Goal: Complete application form: Complete application form

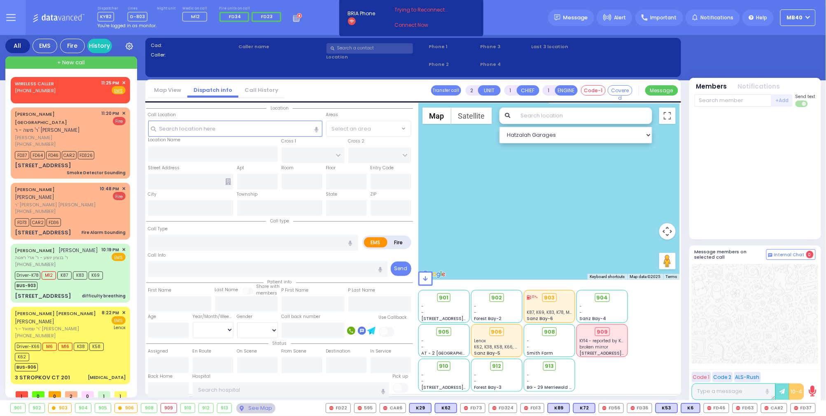
click at [293, 17] on icon at bounding box center [297, 17] width 9 height 9
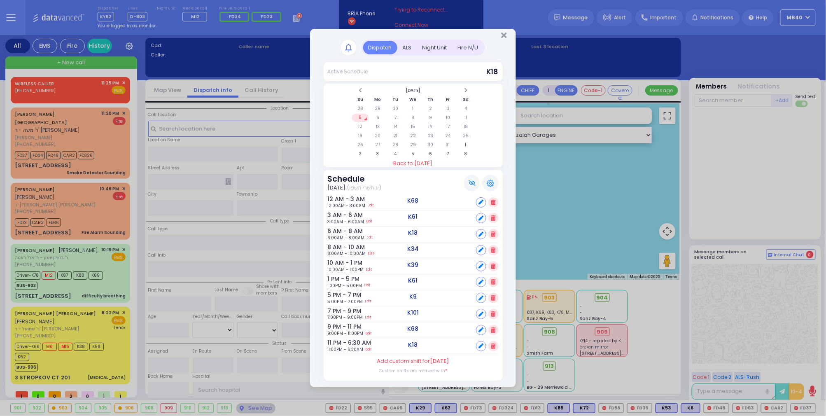
click at [404, 41] on div "ALS" at bounding box center [407, 48] width 20 height 14
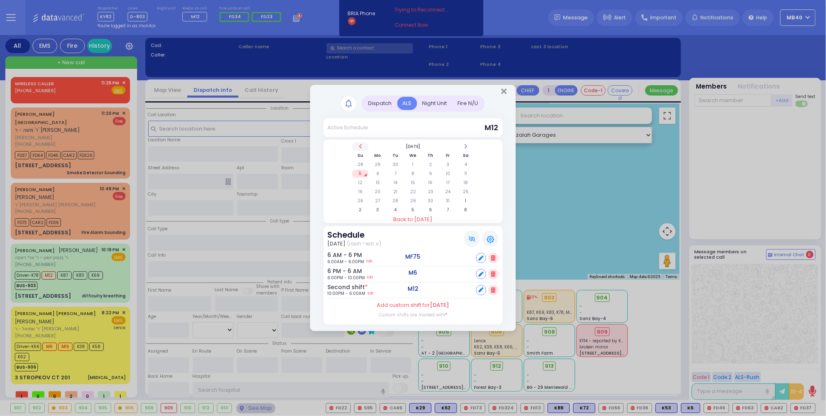
click at [356, 147] on th at bounding box center [360, 146] width 17 height 8
click at [430, 190] on td "25" at bounding box center [430, 192] width 17 height 8
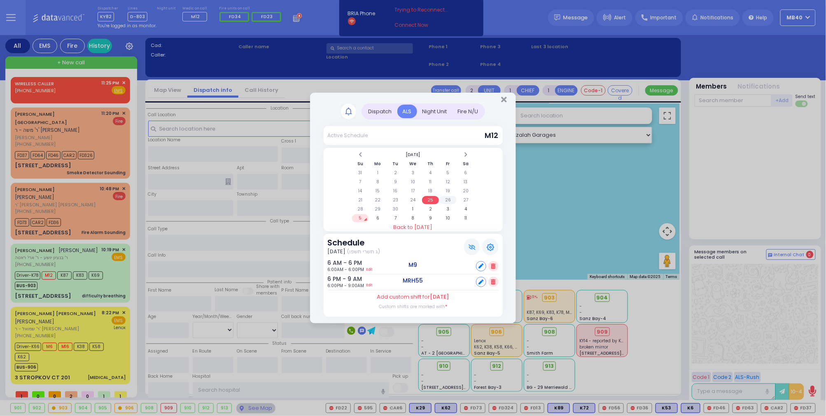
click at [448, 198] on td "26" at bounding box center [448, 200] width 17 height 8
click at [466, 196] on td "27" at bounding box center [465, 200] width 17 height 8
click at [448, 198] on td "26" at bounding box center [448, 200] width 17 height 8
click at [468, 198] on td "27" at bounding box center [465, 200] width 17 height 8
click at [448, 198] on td "26" at bounding box center [448, 200] width 17 height 8
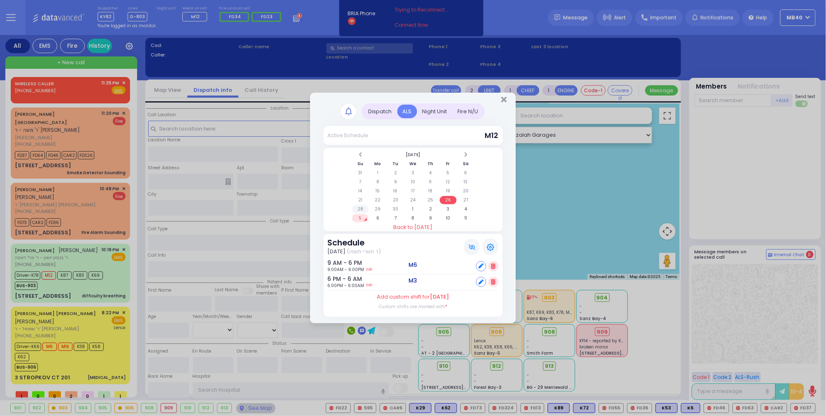
click at [361, 206] on td "28" at bounding box center [360, 209] width 17 height 8
click at [379, 207] on td "29" at bounding box center [377, 209] width 17 height 8
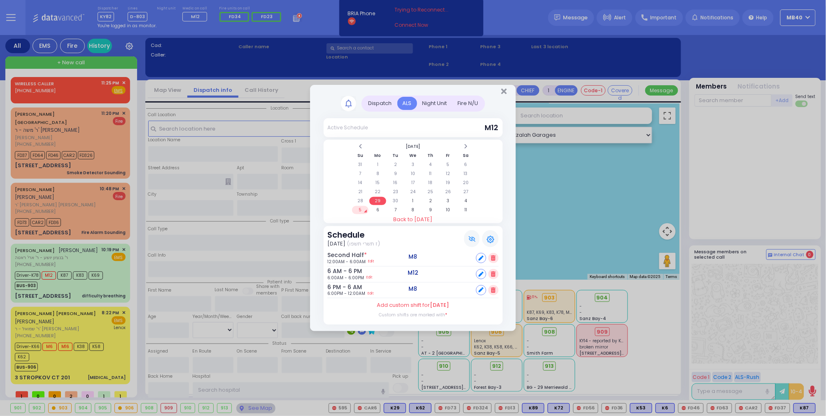
click at [493, 255] on icon at bounding box center [493, 257] width 5 height 5
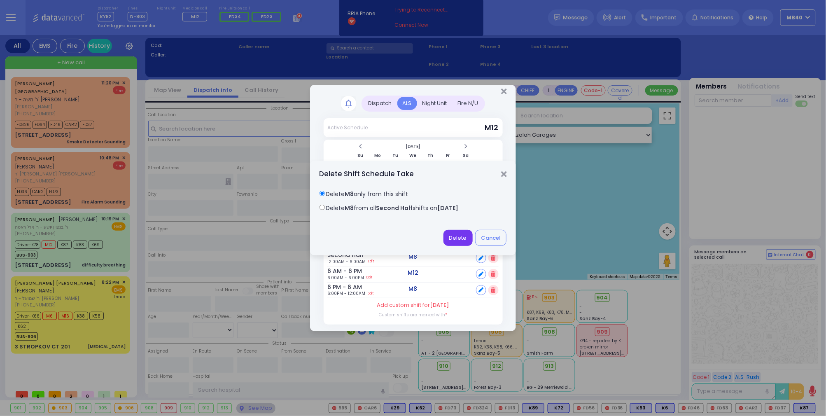
click at [460, 236] on button "Delete" at bounding box center [457, 238] width 29 height 16
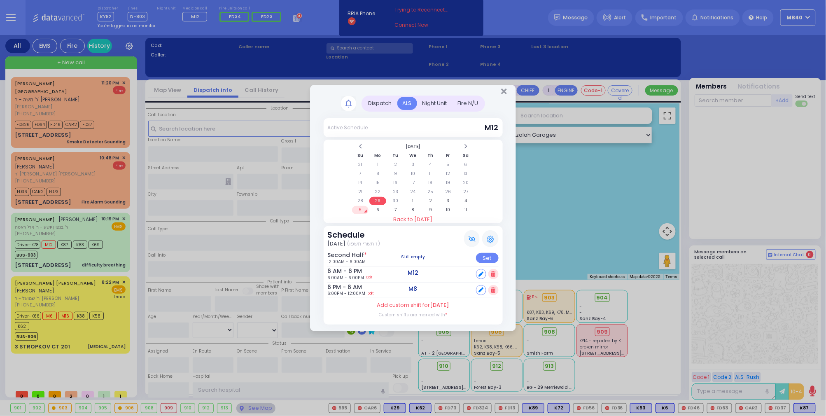
click at [374, 292] on link "Edit" at bounding box center [371, 293] width 6 height 6
type input "18:00"
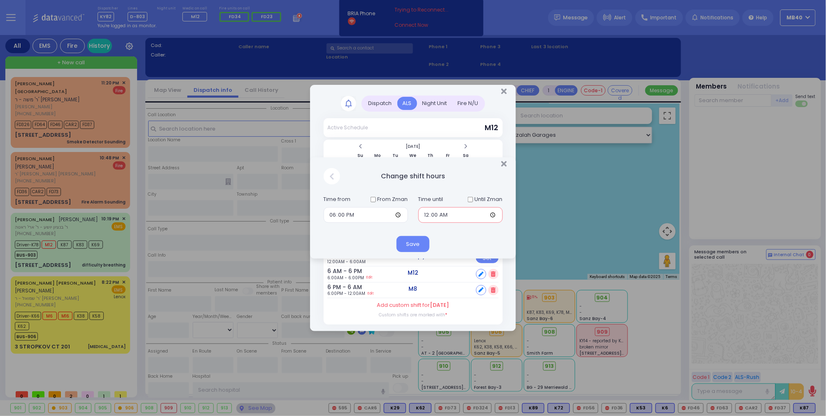
click at [427, 214] on input "00:00" at bounding box center [460, 215] width 84 height 16
type input "06:00"
click at [405, 244] on button "Save" at bounding box center [412, 244] width 33 height 16
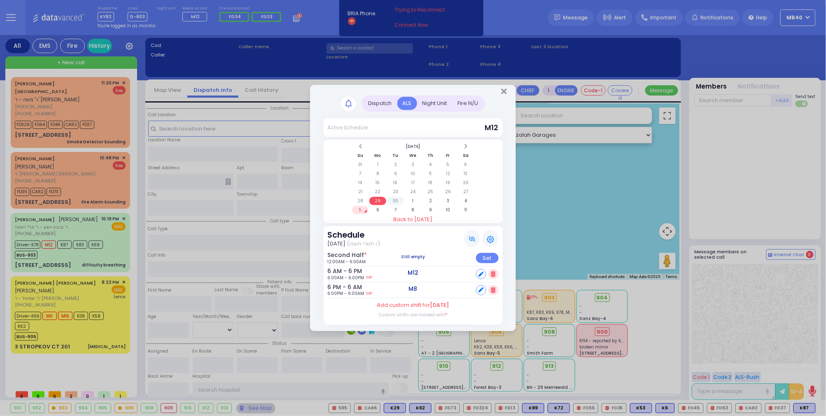
click at [396, 197] on td "30" at bounding box center [395, 201] width 17 height 8
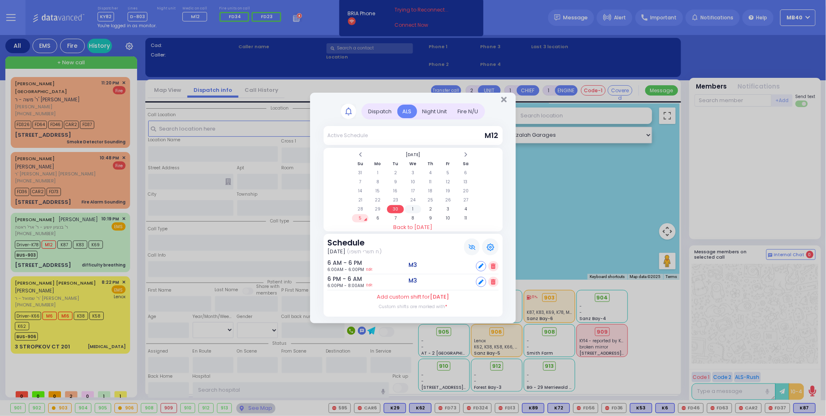
click at [413, 205] on td "1" at bounding box center [413, 209] width 17 height 8
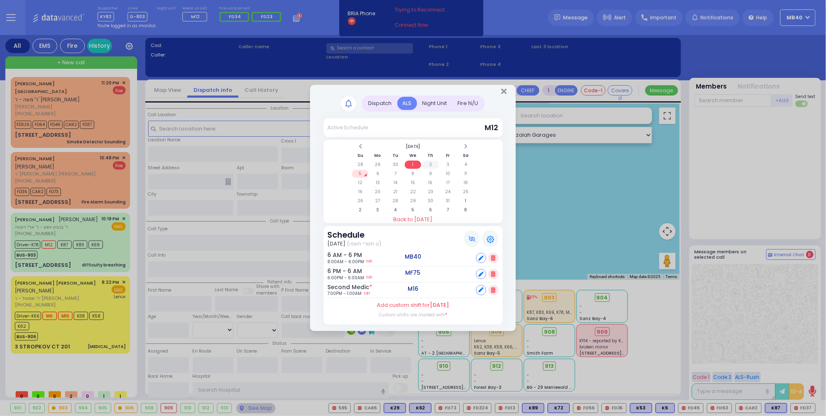
click at [428, 161] on td "2" at bounding box center [430, 165] width 17 height 8
click at [378, 163] on td "29" at bounding box center [377, 165] width 17 height 8
click at [363, 147] on th at bounding box center [360, 146] width 17 height 8
click at [460, 143] on th at bounding box center [465, 146] width 17 height 8
click at [381, 190] on td "22" at bounding box center [377, 192] width 17 height 8
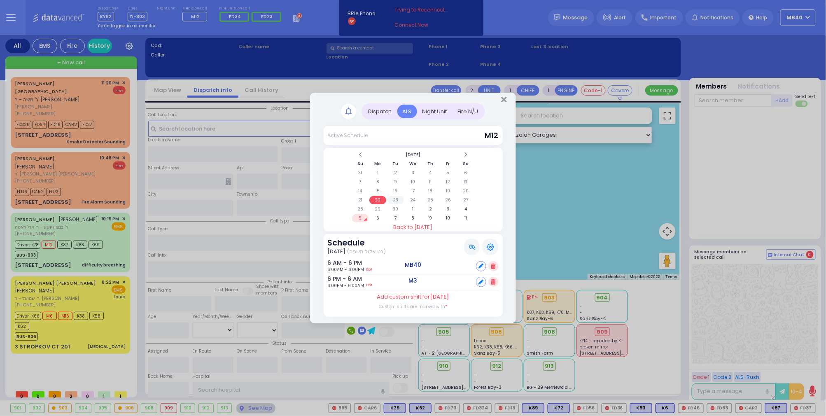
click at [394, 198] on td "23" at bounding box center [395, 200] width 17 height 8
click at [412, 200] on td "24" at bounding box center [413, 200] width 17 height 8
click at [429, 197] on td "25" at bounding box center [430, 200] width 17 height 8
click at [447, 200] on td "26" at bounding box center [448, 200] width 17 height 8
click at [467, 199] on td "27" at bounding box center [465, 200] width 17 height 8
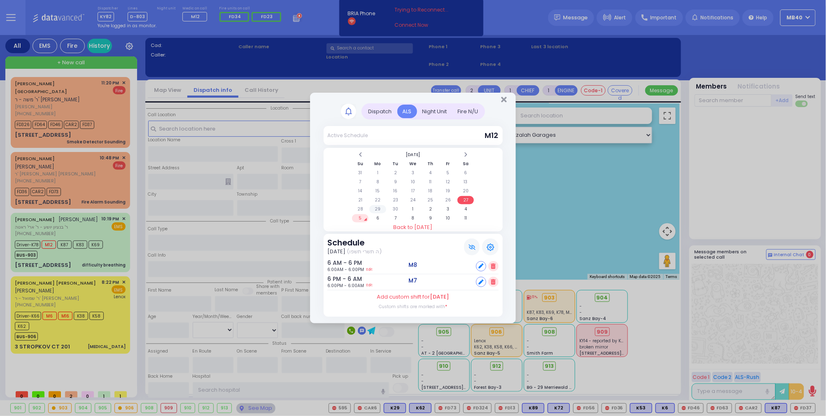
click at [379, 207] on td "29" at bounding box center [377, 209] width 17 height 8
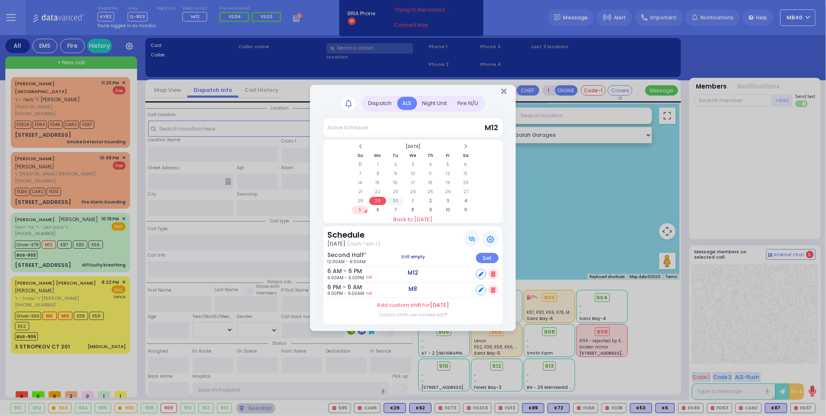
click at [396, 198] on td "30" at bounding box center [395, 201] width 17 height 8
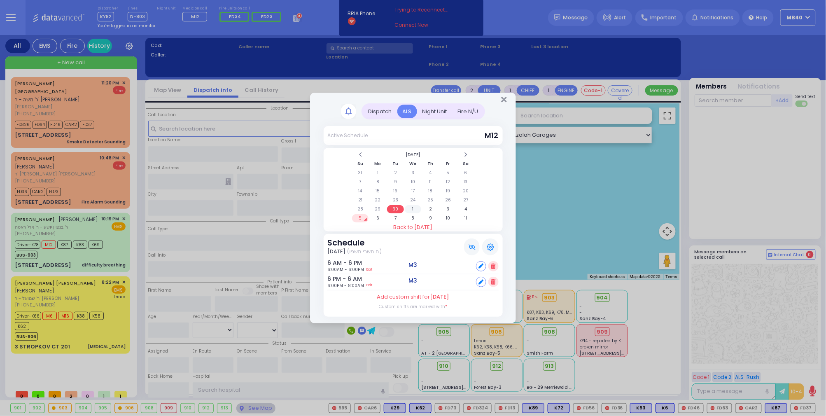
click at [413, 206] on td "1" at bounding box center [413, 209] width 17 height 8
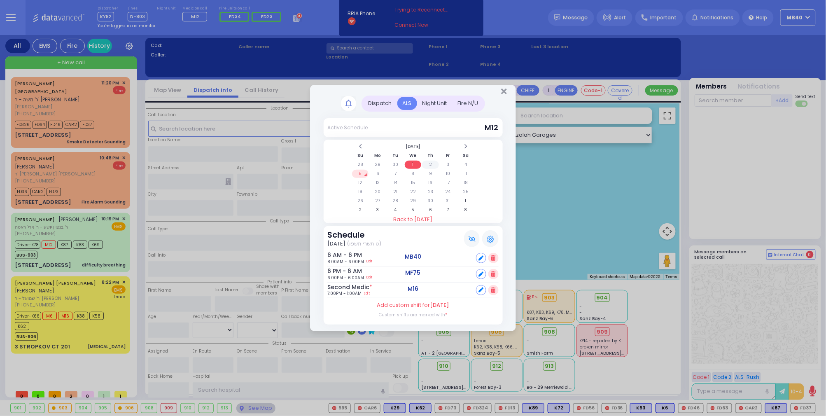
click at [432, 161] on td "2" at bounding box center [430, 165] width 17 height 8
click at [361, 143] on span at bounding box center [360, 146] width 4 height 6
click at [395, 188] on td "23" at bounding box center [395, 192] width 17 height 8
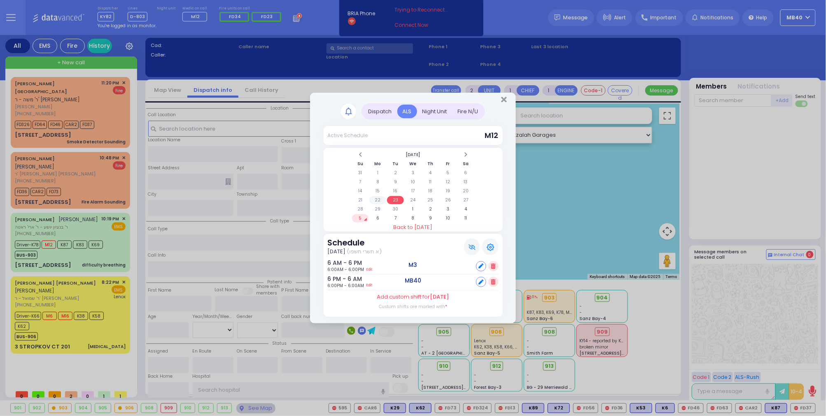
click at [376, 196] on td "22" at bounding box center [377, 200] width 17 height 8
click at [432, 207] on td "2" at bounding box center [430, 209] width 17 height 8
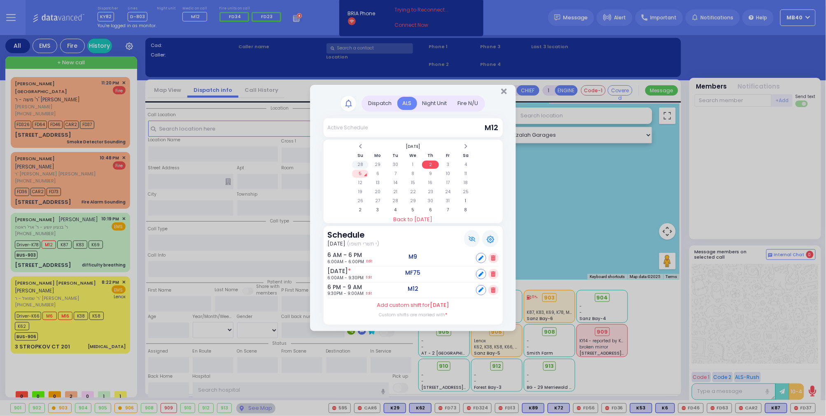
click at [358, 163] on td "28" at bounding box center [360, 165] width 17 height 8
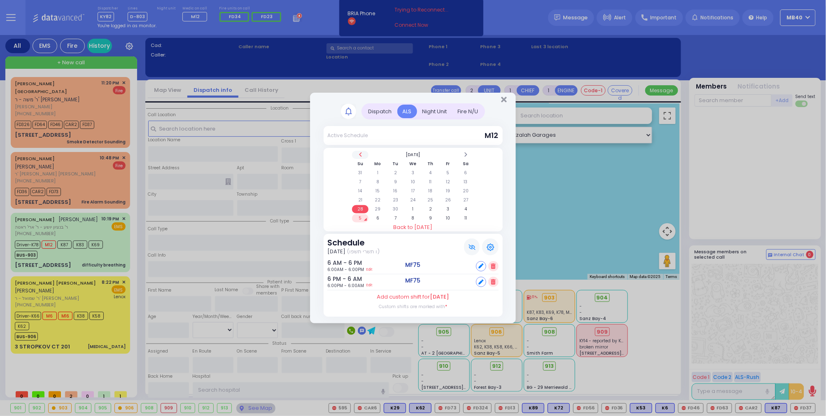
click at [362, 151] on span at bounding box center [360, 154] width 4 height 6
click at [463, 154] on span at bounding box center [465, 154] width 4 height 6
click at [463, 197] on td "27" at bounding box center [465, 200] width 17 height 8
click at [448, 199] on td "26" at bounding box center [448, 200] width 17 height 8
click at [463, 198] on td "27" at bounding box center [465, 200] width 17 height 8
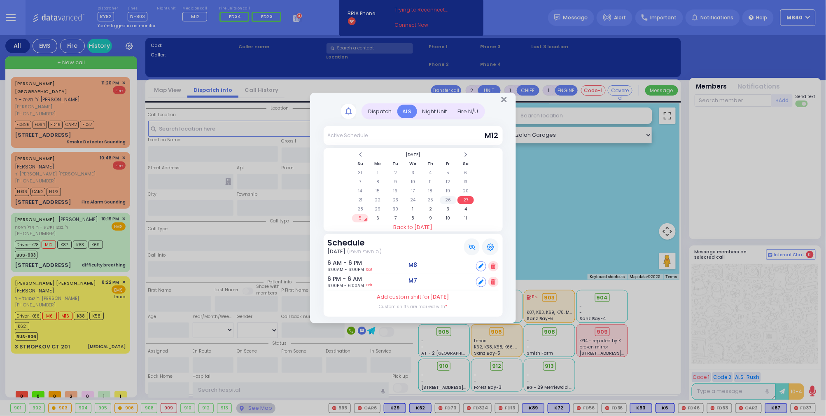
click at [448, 199] on td "26" at bounding box center [448, 200] width 17 height 8
click at [463, 197] on td "27" at bounding box center [465, 200] width 17 height 8
click at [447, 197] on td "26" at bounding box center [448, 200] width 17 height 8
click at [376, 188] on td "15" at bounding box center [377, 191] width 17 height 8
click at [394, 187] on td "16" at bounding box center [395, 191] width 17 height 8
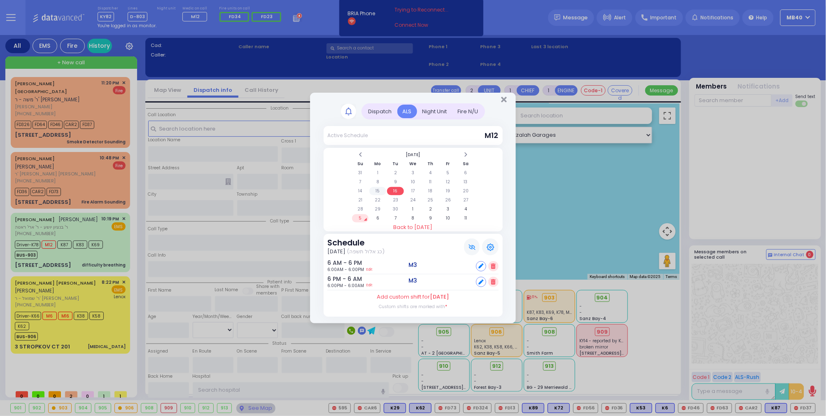
click at [379, 188] on td "15" at bounding box center [377, 191] width 17 height 8
click at [393, 188] on td "16" at bounding box center [395, 191] width 17 height 8
click at [415, 190] on td "17" at bounding box center [413, 191] width 17 height 8
click at [433, 190] on td "18" at bounding box center [430, 191] width 17 height 8
click at [447, 191] on td "19" at bounding box center [448, 191] width 17 height 8
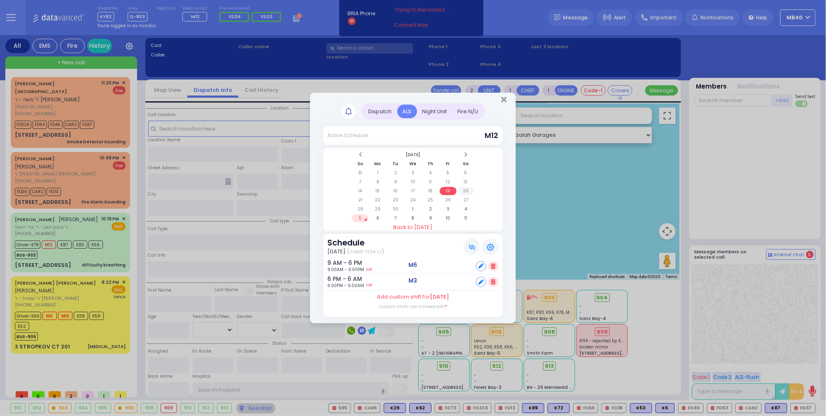
click at [466, 191] on td "20" at bounding box center [465, 191] width 17 height 8
click at [359, 200] on td "21" at bounding box center [360, 200] width 17 height 8
click at [379, 198] on td "22" at bounding box center [377, 200] width 17 height 8
click at [503, 99] on icon "Close" at bounding box center [503, 99] width 5 height 8
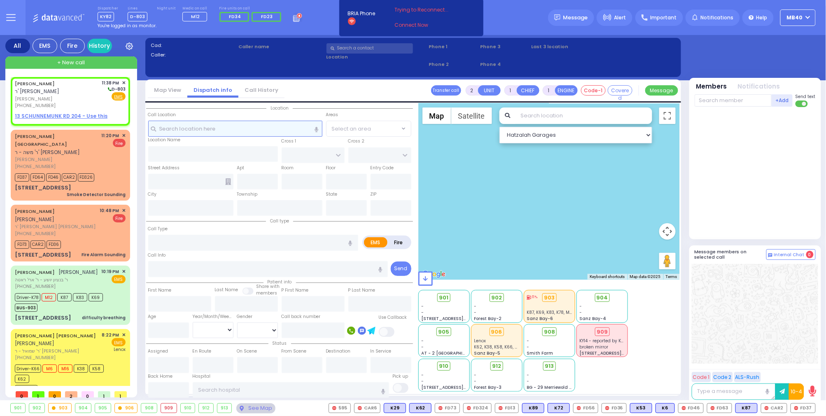
select select
radio input "true"
type input "[PERSON_NAME]"
type input "ILLOWITS"
select select
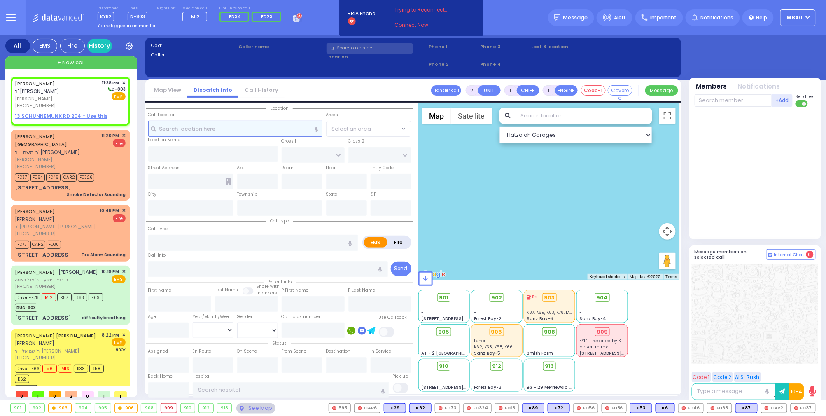
type input "23:38"
select select "Hatzalah Garages"
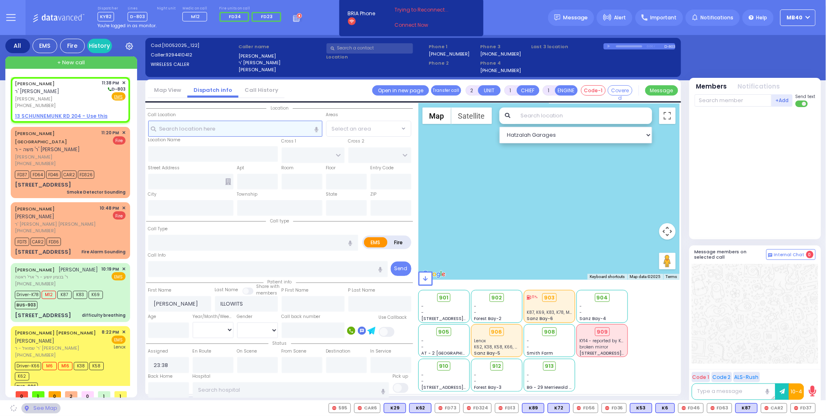
select select
radio input "true"
select select
select select "Hatzalah Garages"
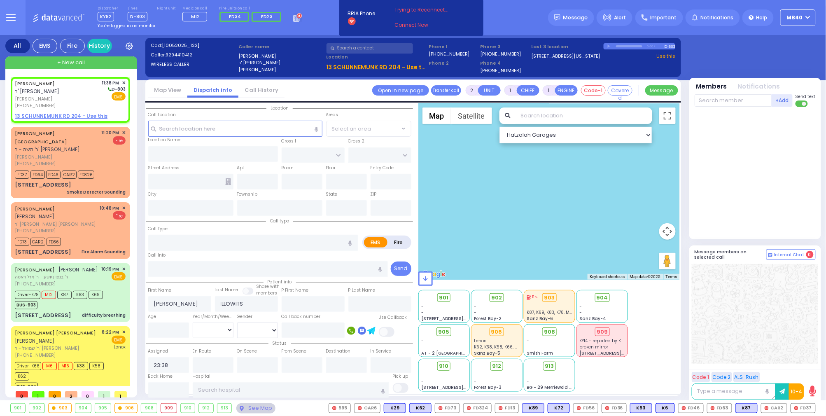
select select
radio input "true"
select select
type input "LIZENSK BLVD"
type input "FOREST RD"
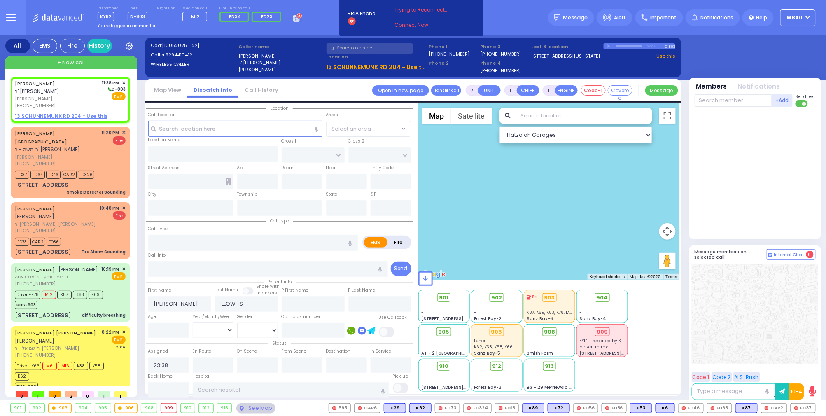
type input "13 SCHUNNEMUNK RD"
type input "204"
type input "Monroe"
type input "[US_STATE]"
type input "10950"
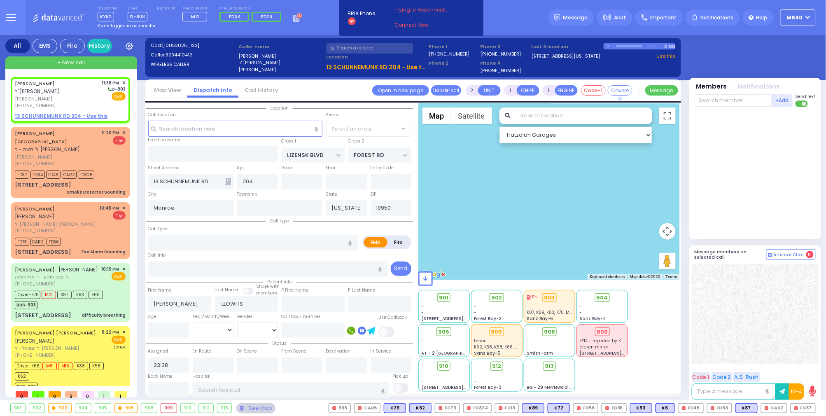
type input "card"
radio input "true"
select select
select select "SECTION 2"
select select "Hatzalah Garages"
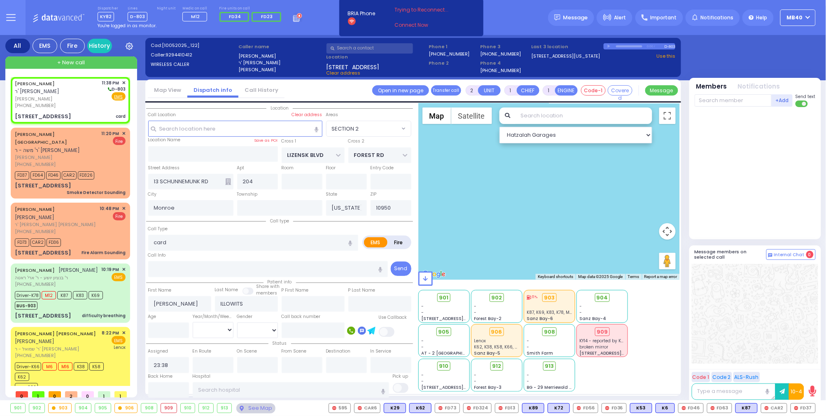
type input "1"
select select
type input "Cardiac"
radio input "true"
select select
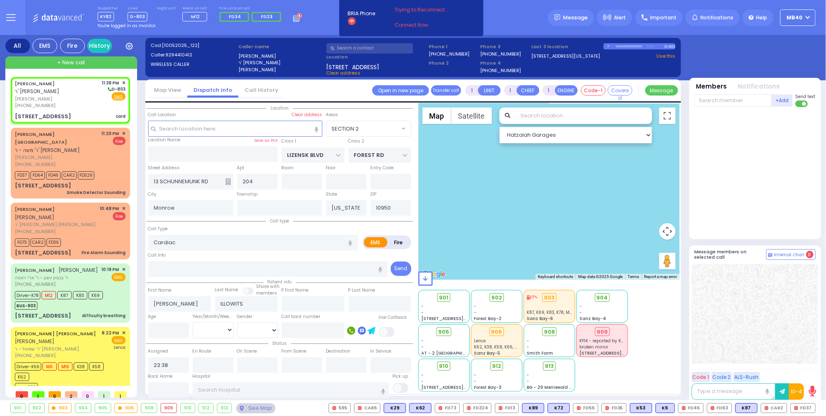
radio input "true"
select select
select select "SECTION 2"
select select "Hatzalah Garages"
select select
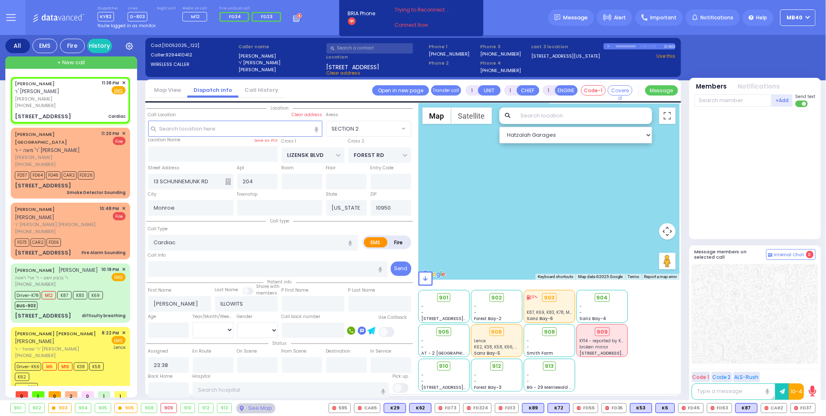
radio input "true"
select select
radio input "true"
type input "8"
select select
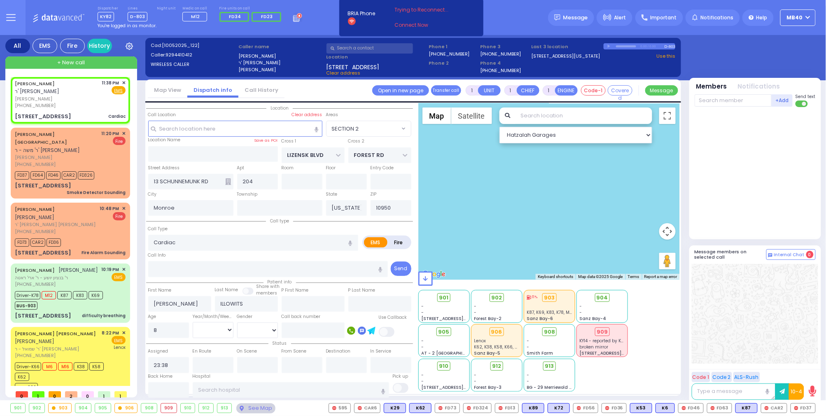
radio input "true"
select select "Week"
radio input "true"
select select "Week"
select select "[DEMOGRAPHIC_DATA]"
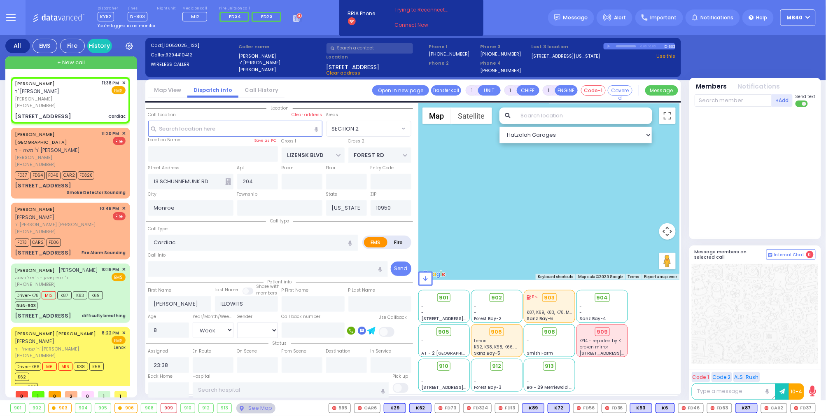
select select "SECTION 2"
select select "Hatzalah Garages"
select select
radio input "true"
select select "Week"
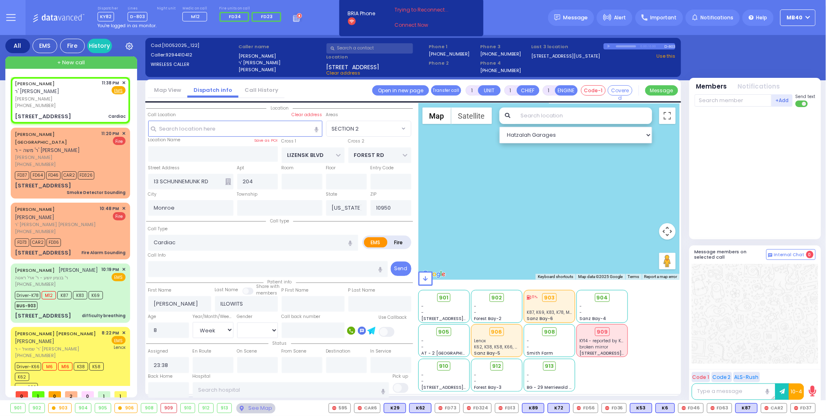
select select "[DEMOGRAPHIC_DATA]"
type input "23:42"
